Goal: Navigation & Orientation: Find specific page/section

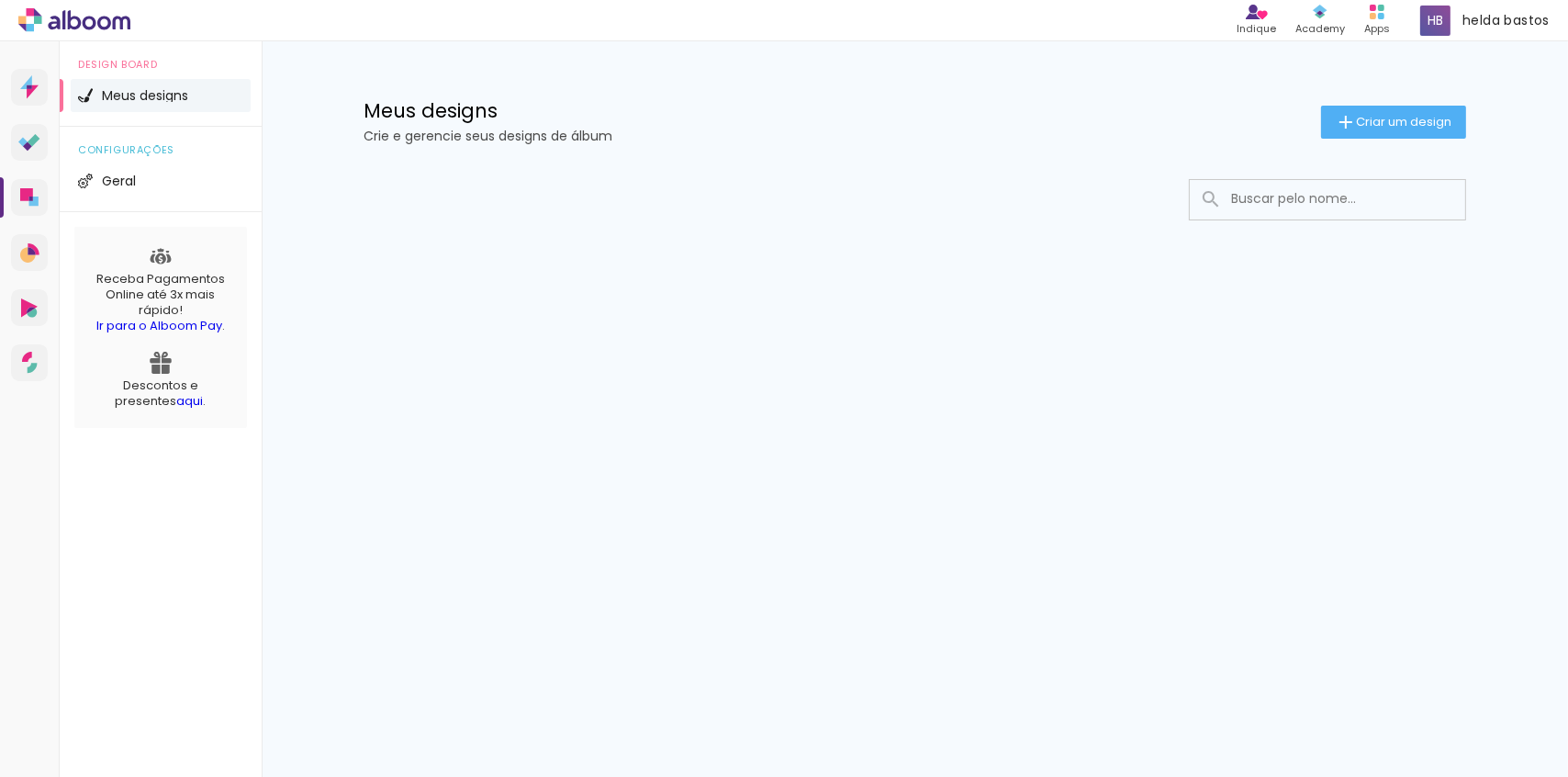
click at [663, 500] on div "Prosite Website + Landing pages Proof Sistema de seleção e venda de fotos Desig…" at bounding box center [784, 409] width 1568 height 735
